Goal: Navigation & Orientation: Go to known website

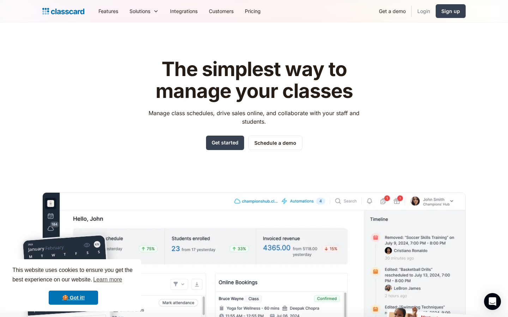
click at [418, 16] on link "Login" at bounding box center [423, 11] width 24 height 16
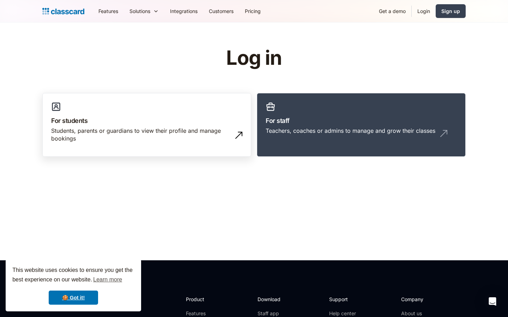
click at [203, 99] on link "For students Students, parents or guardians to view their profile and manage bo…" at bounding box center [146, 125] width 209 height 64
click at [207, 110] on link "For students Students, parents or guardians to view their profile and manage bo…" at bounding box center [146, 125] width 209 height 64
